Goal: Find specific page/section: Locate item on page

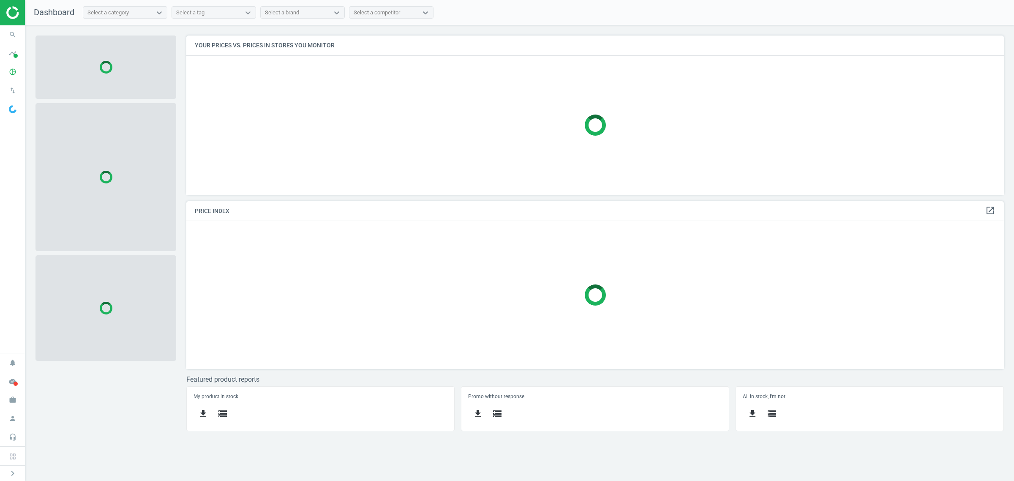
scroll to position [176, 833]
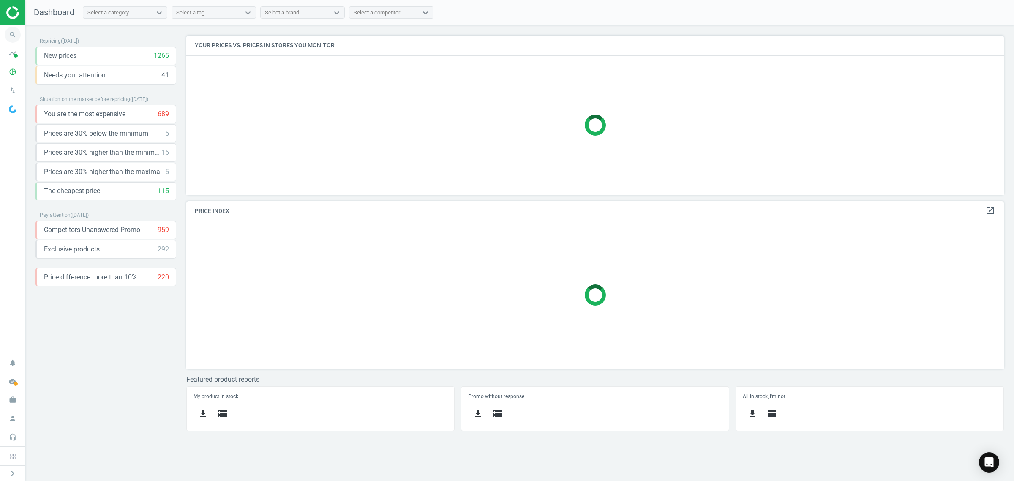
click at [14, 36] on icon "search" at bounding box center [13, 35] width 16 height 16
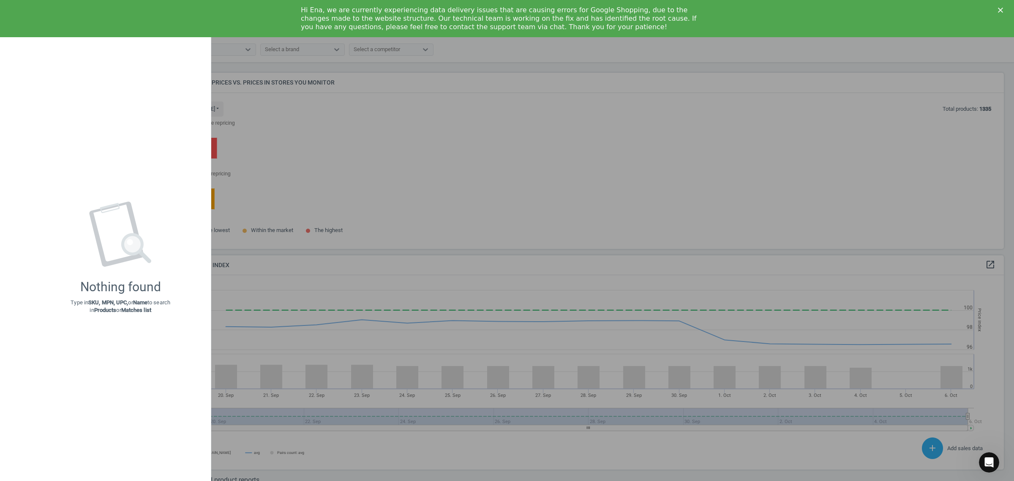
scroll to position [210, 826]
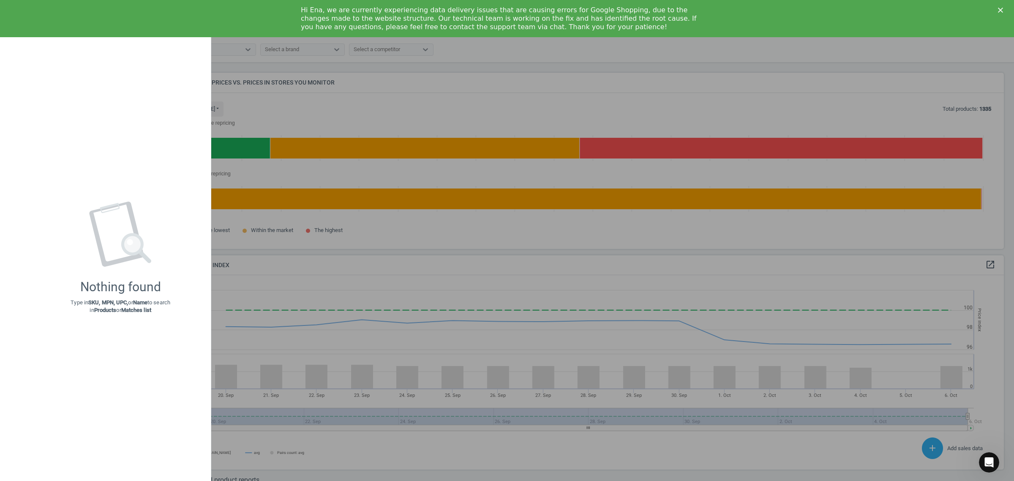
click at [1000, 8] on icon "Close" at bounding box center [1000, 10] width 5 height 5
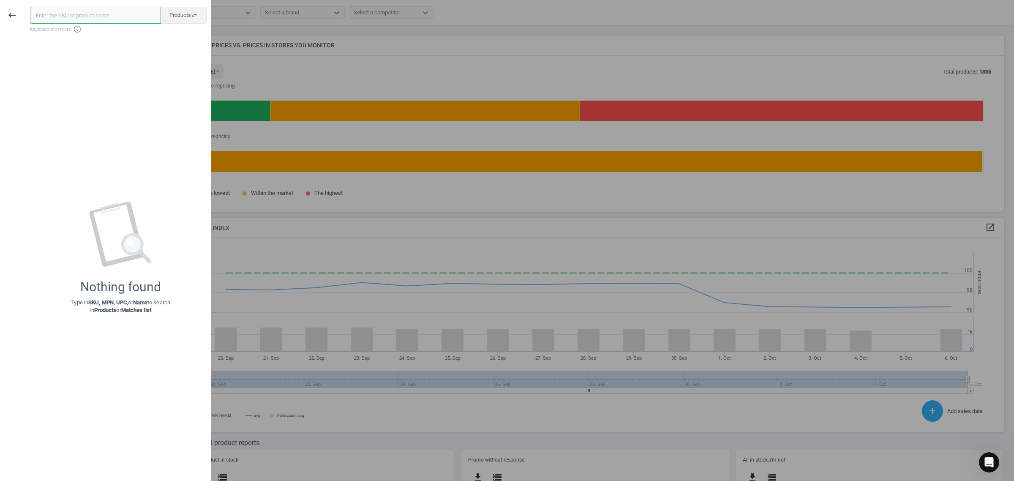
click at [120, 16] on input "text" at bounding box center [95, 15] width 131 height 17
paste input "DV25B6800HW"
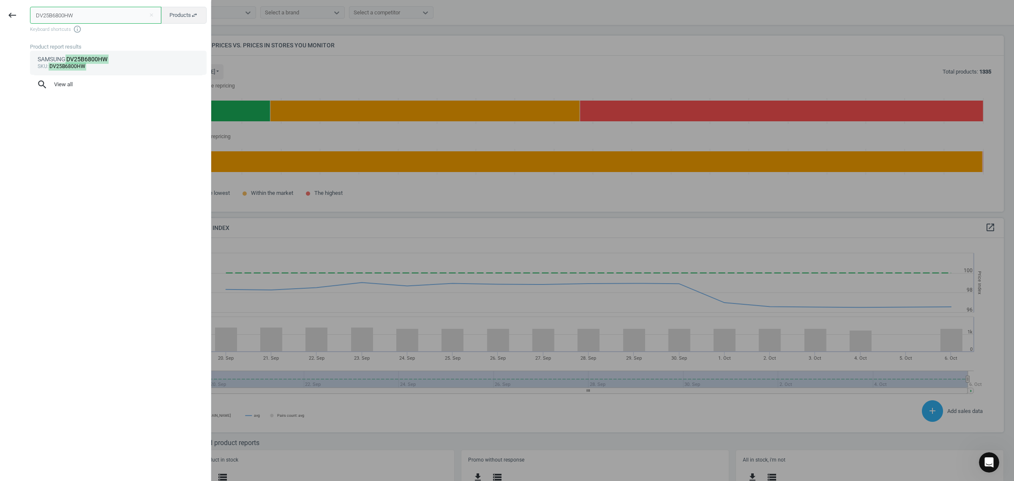
type input "DV25B6800HW"
click at [110, 60] on div "SAMSUNG DV25B6800HW" at bounding box center [119, 59] width 162 height 8
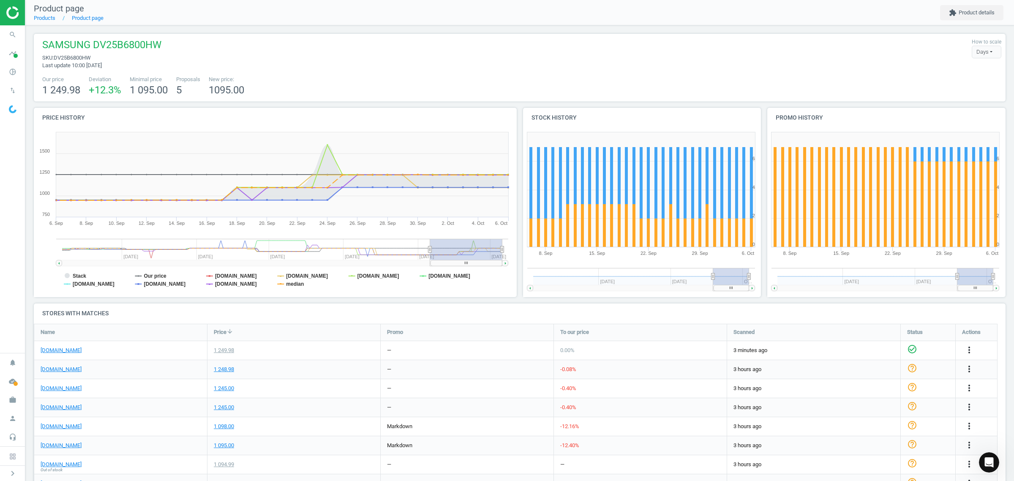
scroll to position [53, 0]
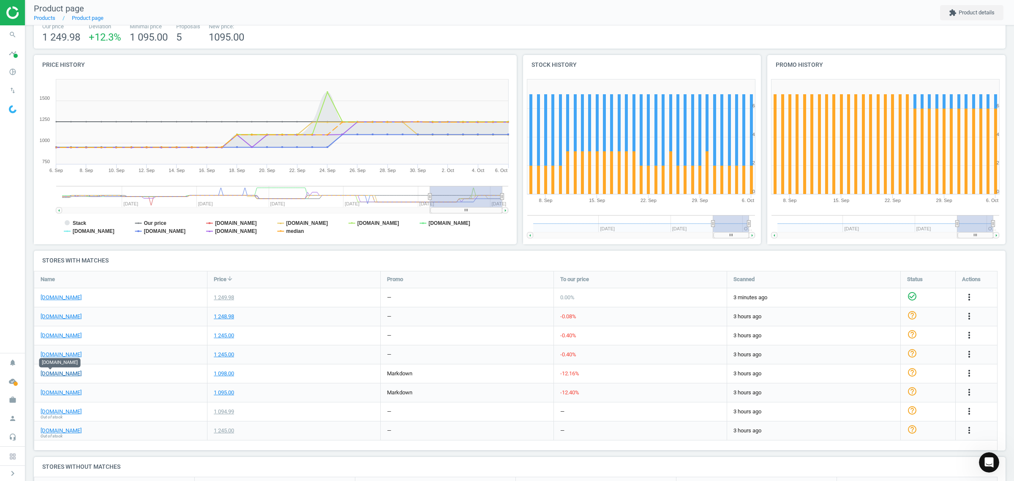
click at [54, 374] on link "[DOMAIN_NAME]" at bounding box center [61, 374] width 41 height 8
